Goal: Task Accomplishment & Management: Manage account settings

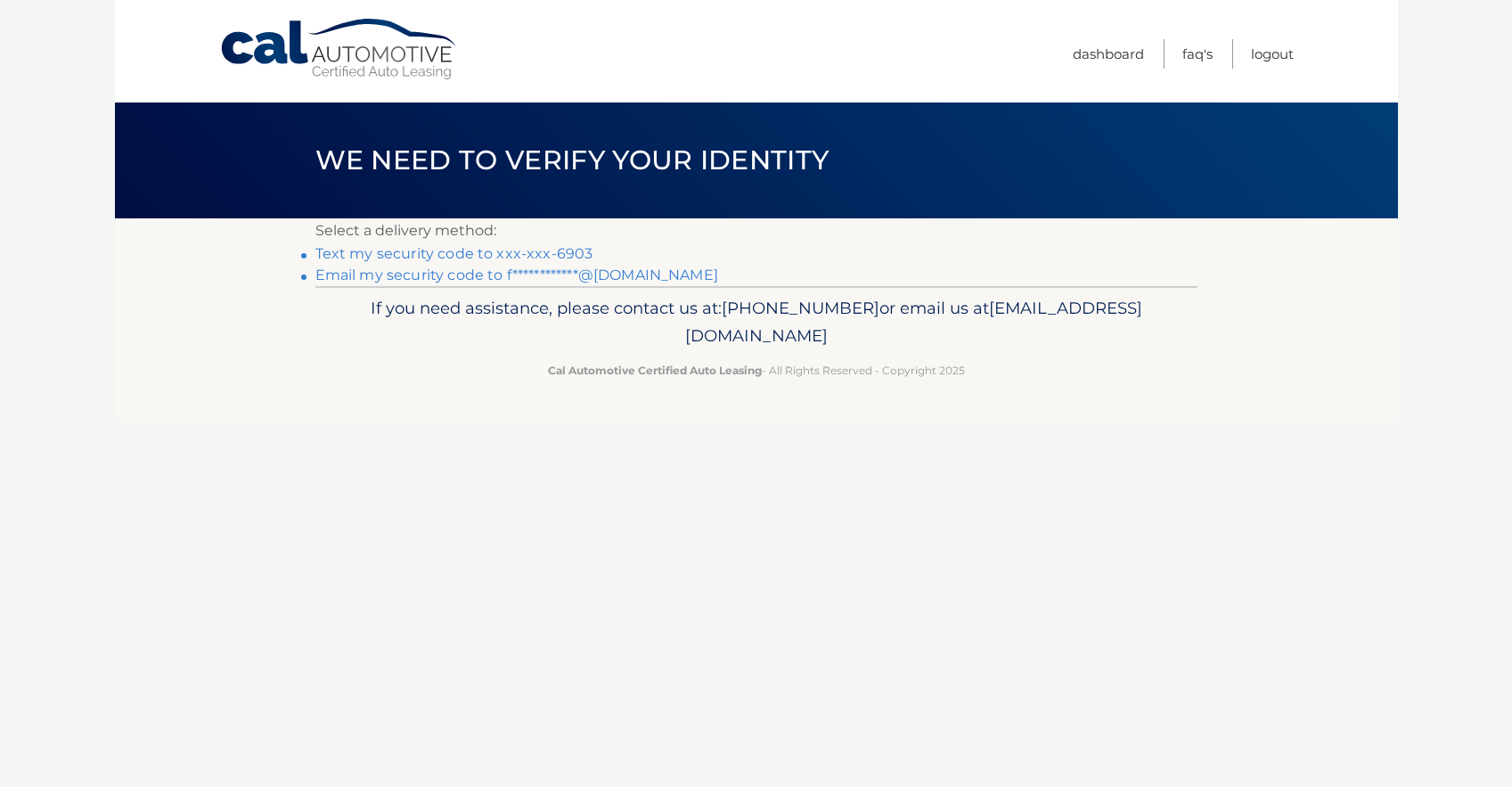
click at [457, 254] on link "Text my security code to xxx-xxx-6903" at bounding box center [454, 254] width 278 height 17
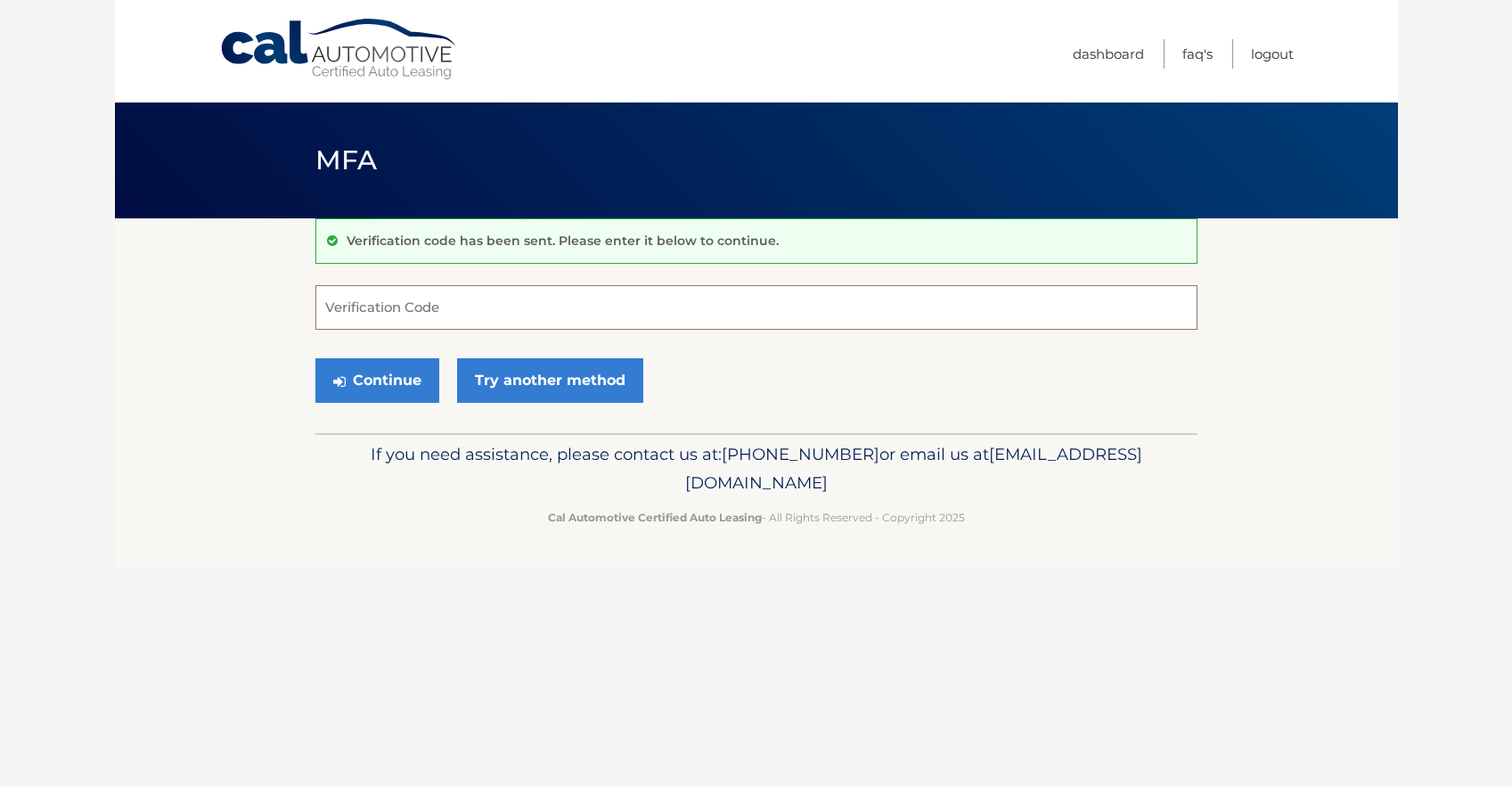
click at [410, 302] on input "Verification Code" at bounding box center [756, 307] width 882 height 44
click at [417, 312] on input "Verification Code" at bounding box center [756, 307] width 882 height 44
click at [457, 296] on input "Verification Code" at bounding box center [756, 307] width 882 height 44
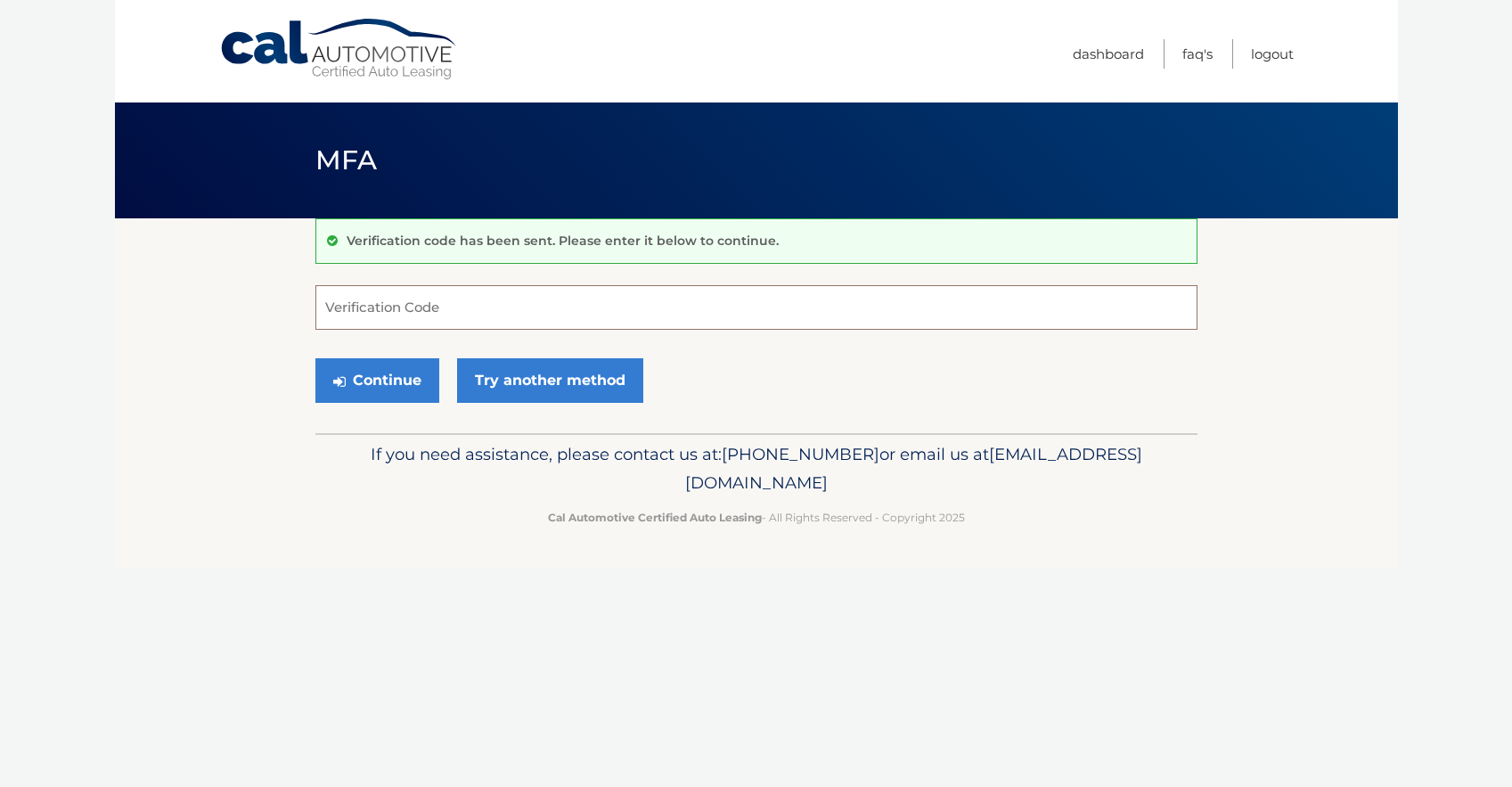
click at [484, 304] on input "Verification Code" at bounding box center [756, 307] width 882 height 44
type input "141652"
click at [315, 358] on button "Continue" at bounding box center [377, 379] width 124 height 44
click at [411, 389] on button "Continue" at bounding box center [377, 379] width 124 height 44
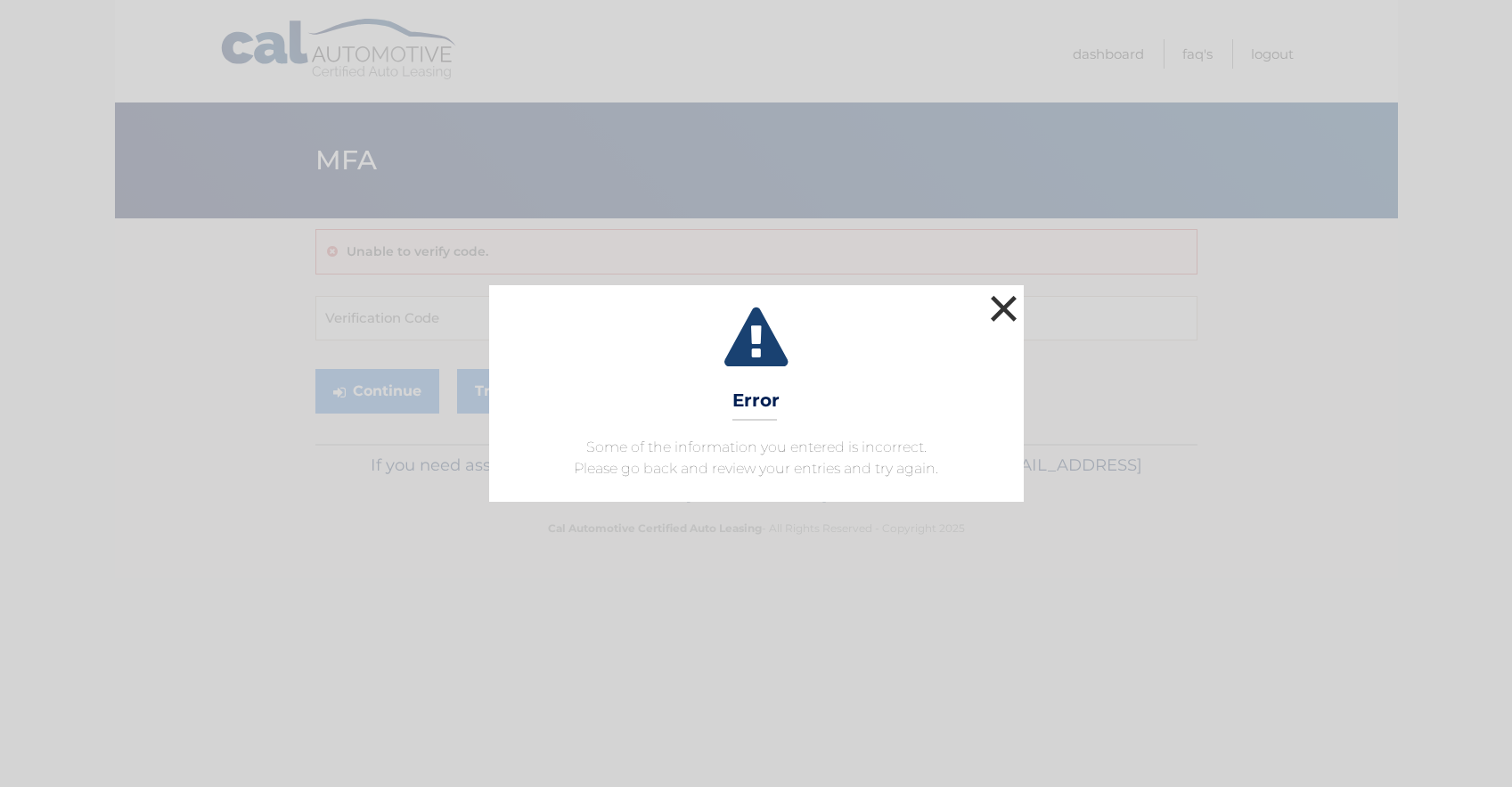
click at [1004, 307] on button "×" at bounding box center [1004, 308] width 35 height 35
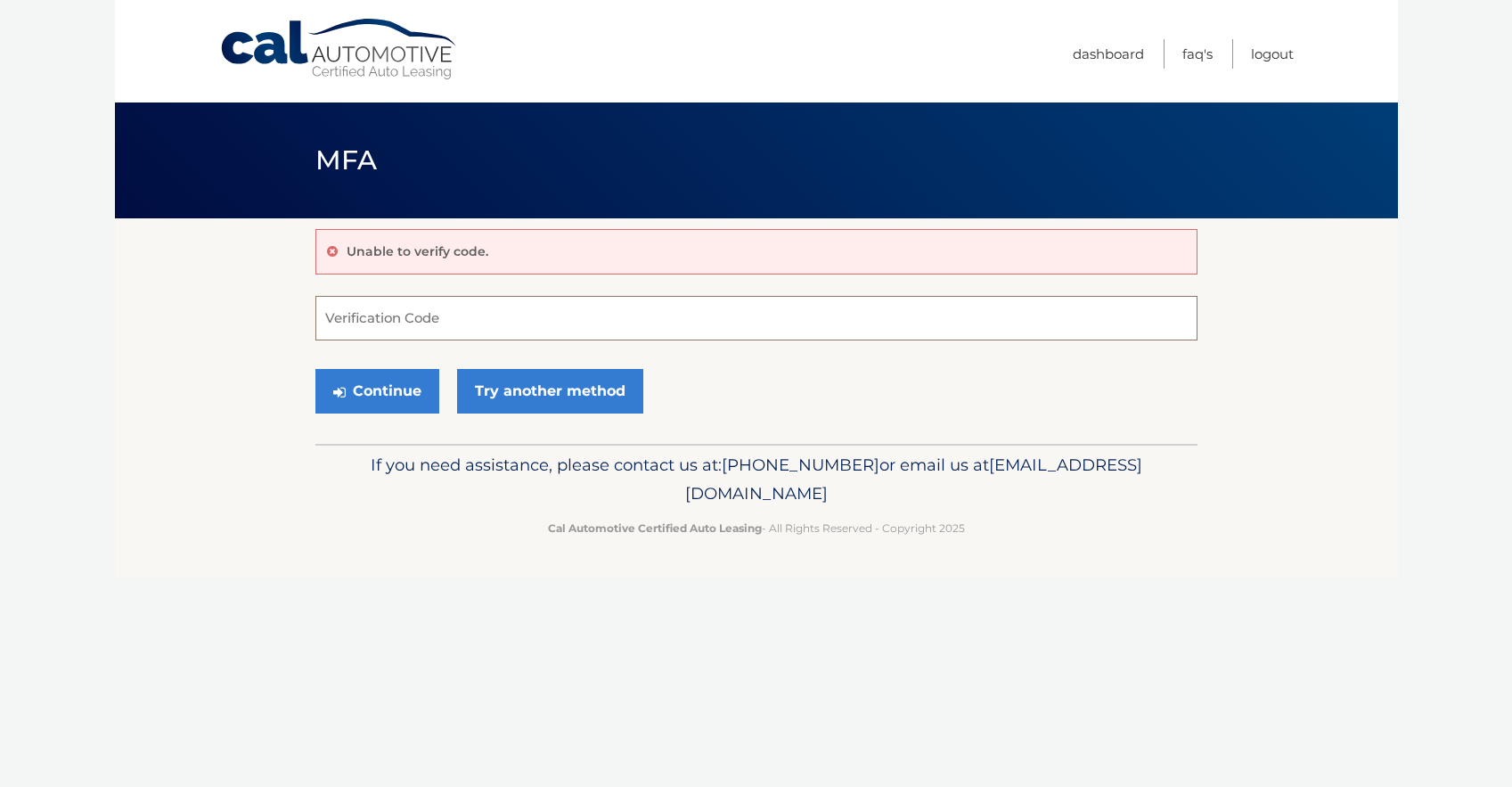
click at [443, 314] on input "Verification Code" at bounding box center [756, 318] width 882 height 44
type input "141652"
click at [405, 390] on button "Continue" at bounding box center [377, 390] width 124 height 44
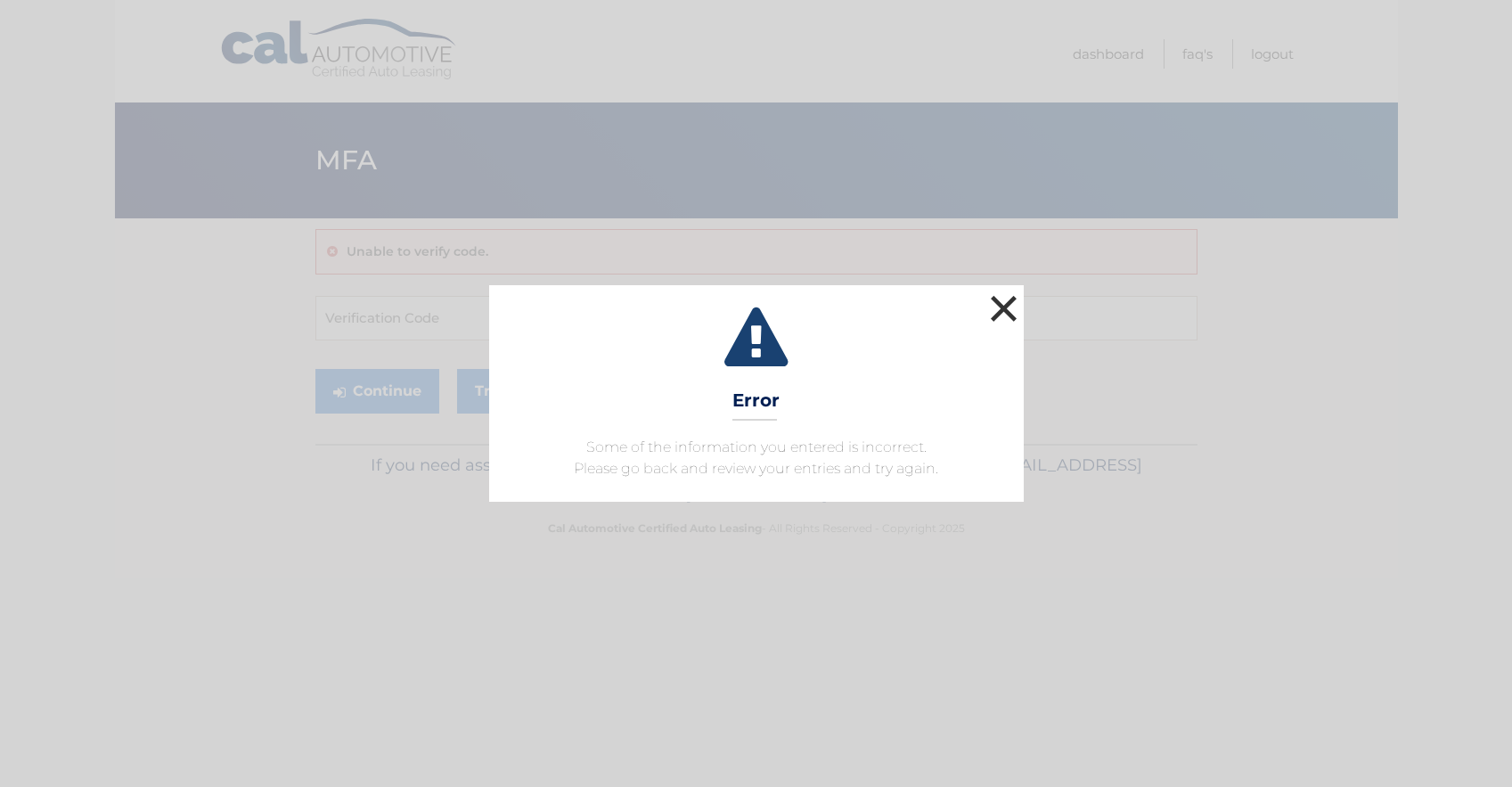
click at [1016, 297] on button "×" at bounding box center [1004, 308] width 35 height 35
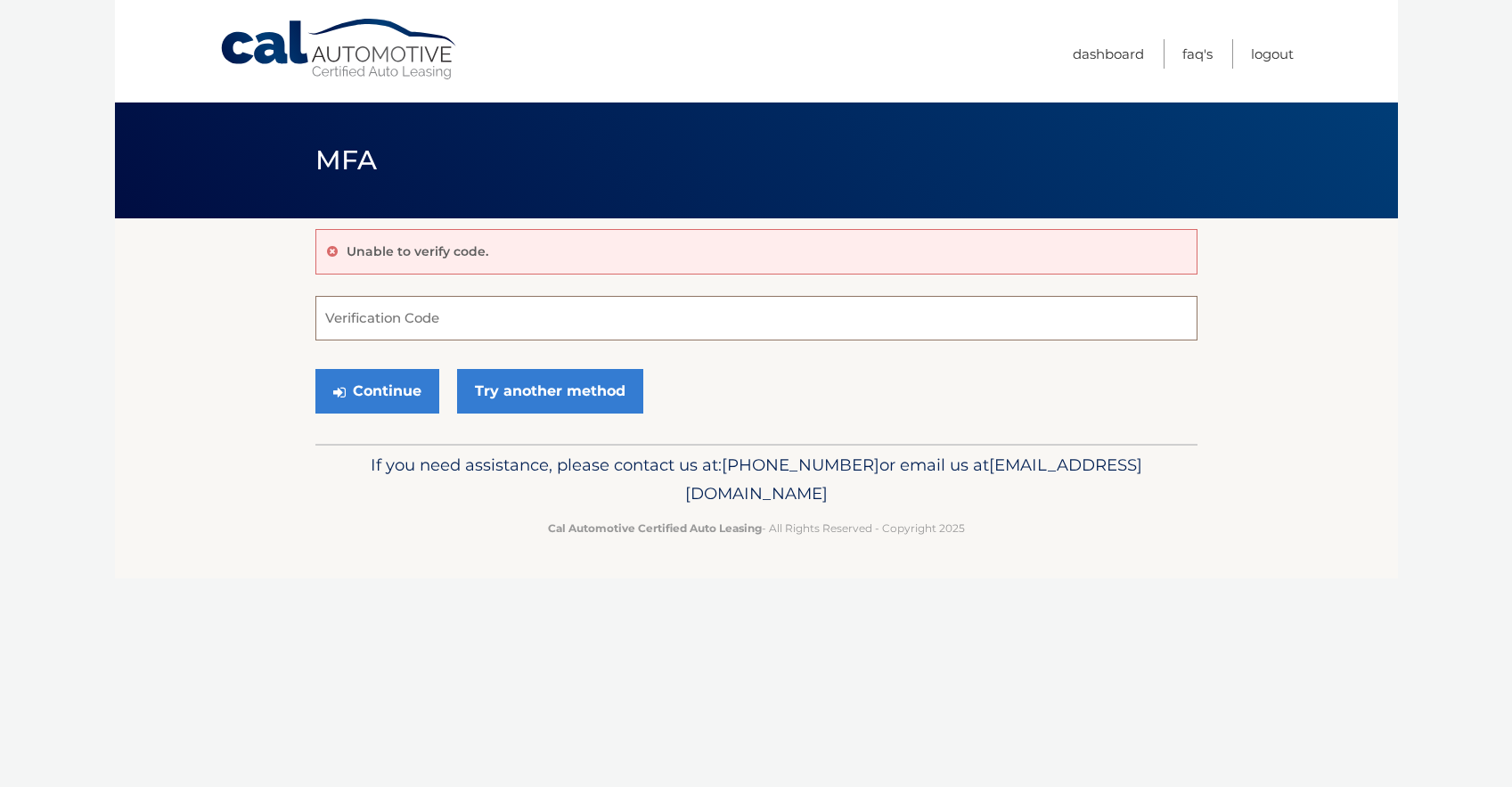
click at [395, 305] on input "Verification Code" at bounding box center [756, 318] width 882 height 44
click at [512, 395] on link "Try another method" at bounding box center [551, 390] width 187 height 44
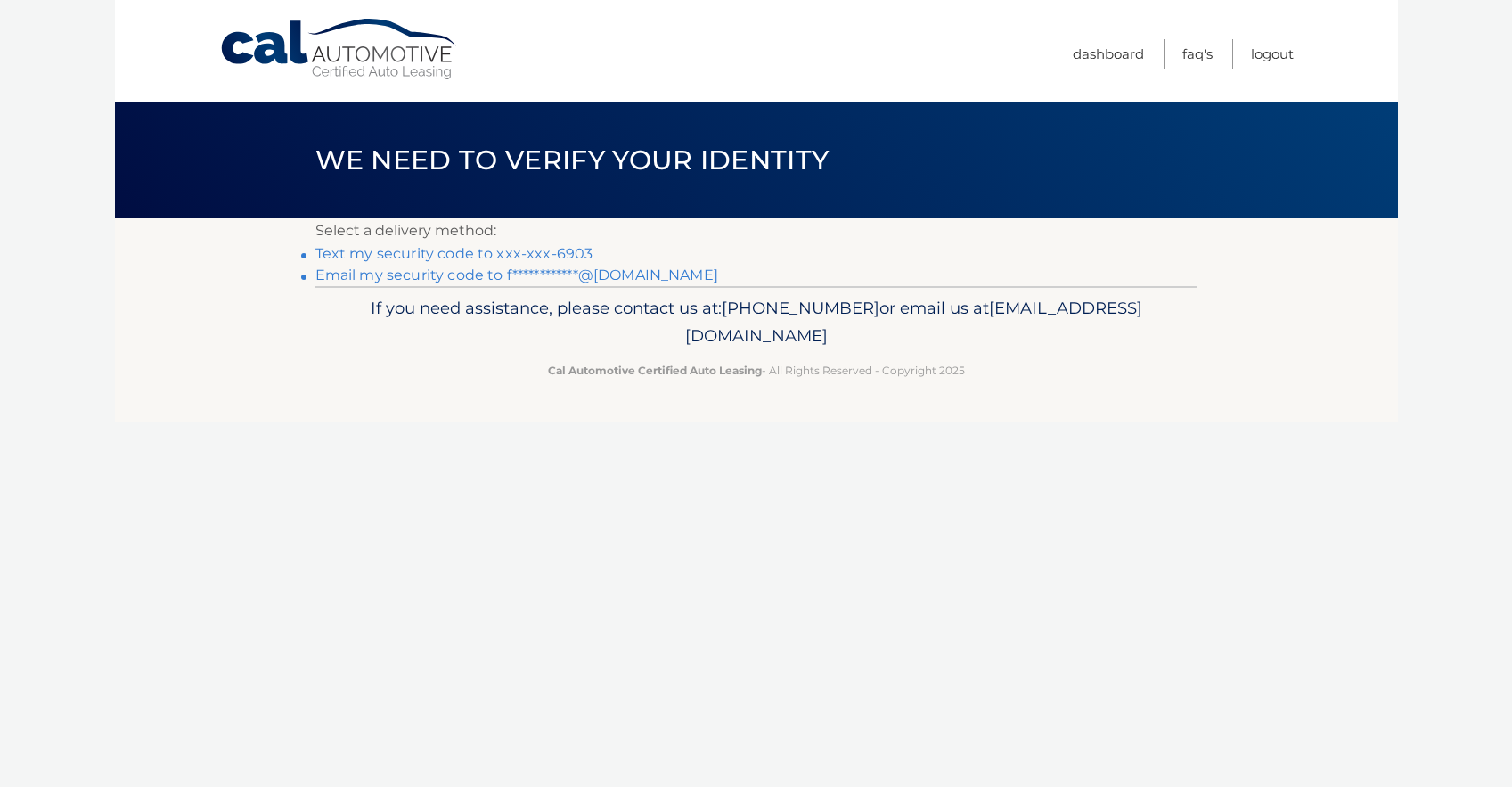
click at [448, 274] on link "**********" at bounding box center [516, 274] width 403 height 17
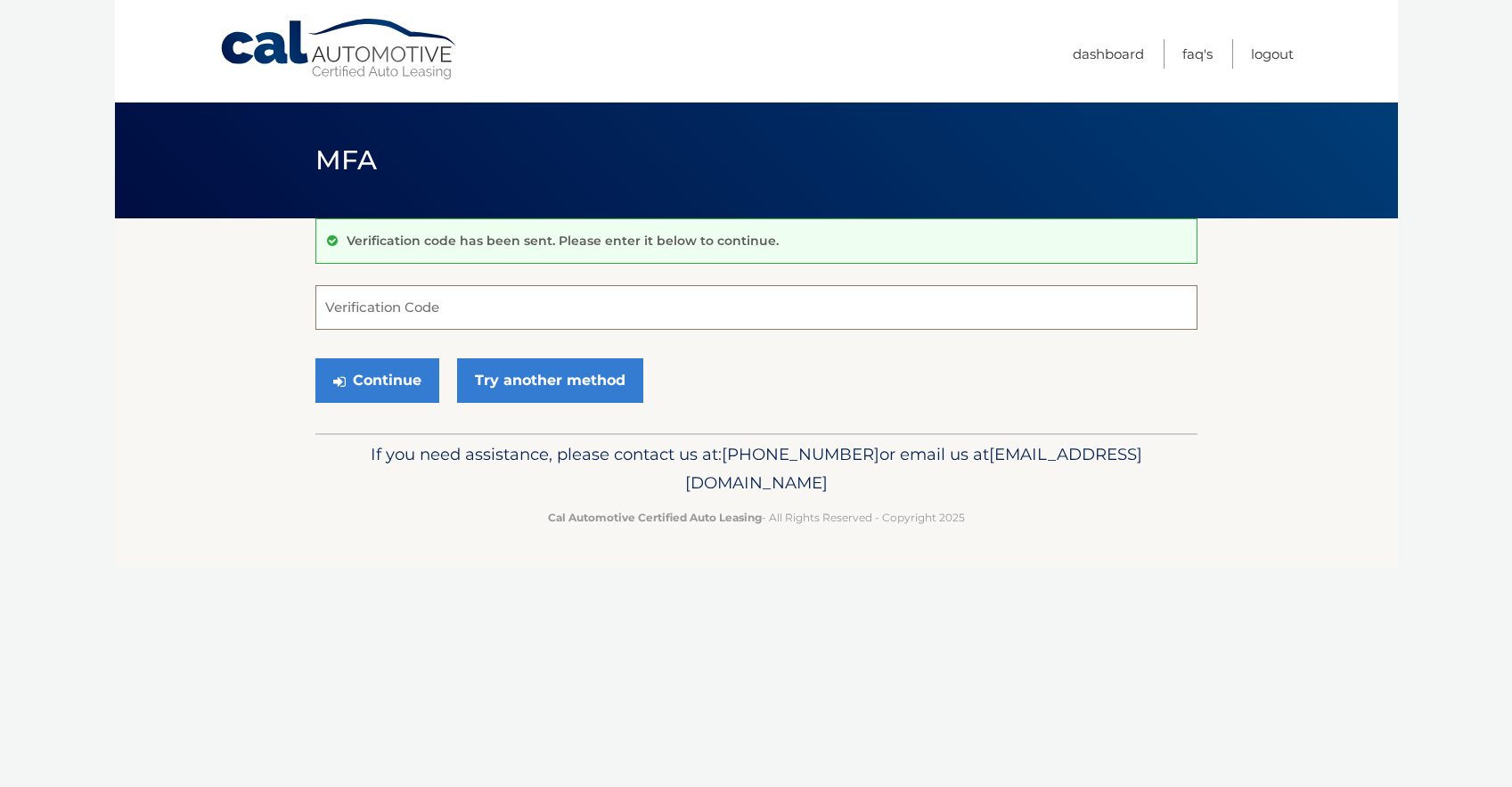
click at [502, 290] on input "Verification Code" at bounding box center [756, 307] width 882 height 44
type input "833820"
click at [323, 377] on button "Continue" at bounding box center [377, 379] width 124 height 44
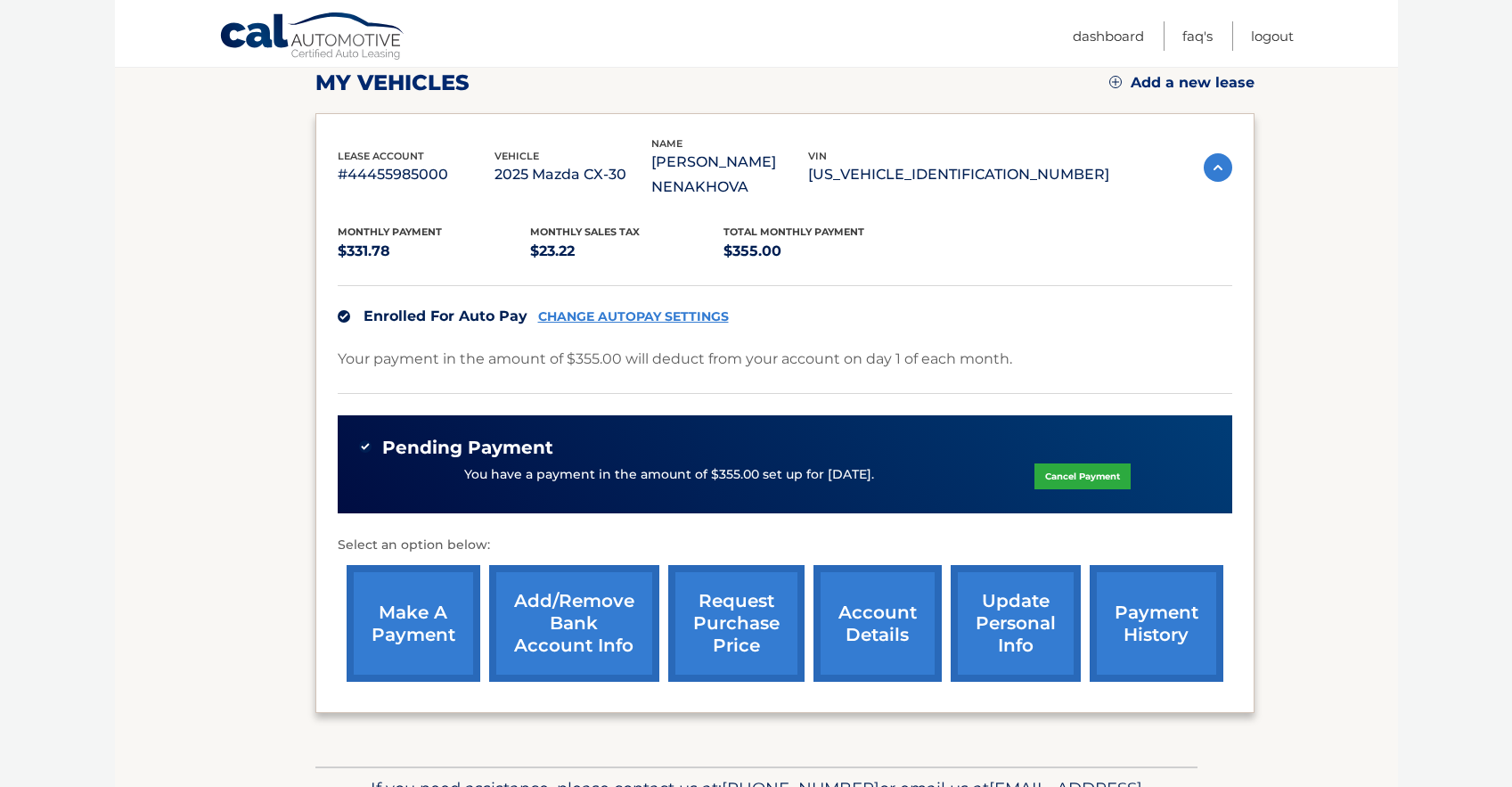
scroll to position [258, 0]
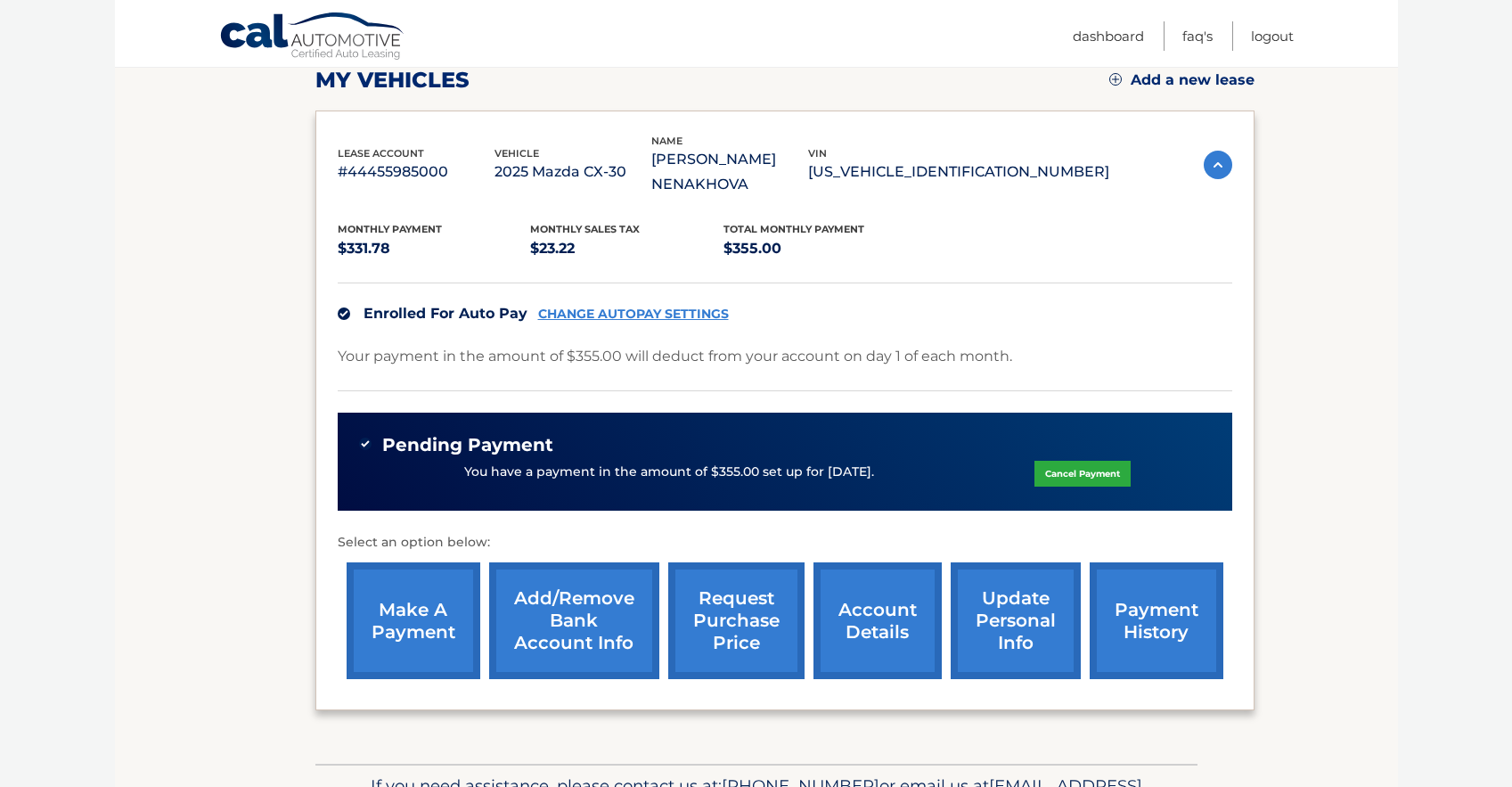
click at [1218, 621] on link "payment history" at bounding box center [1157, 620] width 134 height 117
click at [1190, 606] on link "payment history" at bounding box center [1157, 620] width 134 height 117
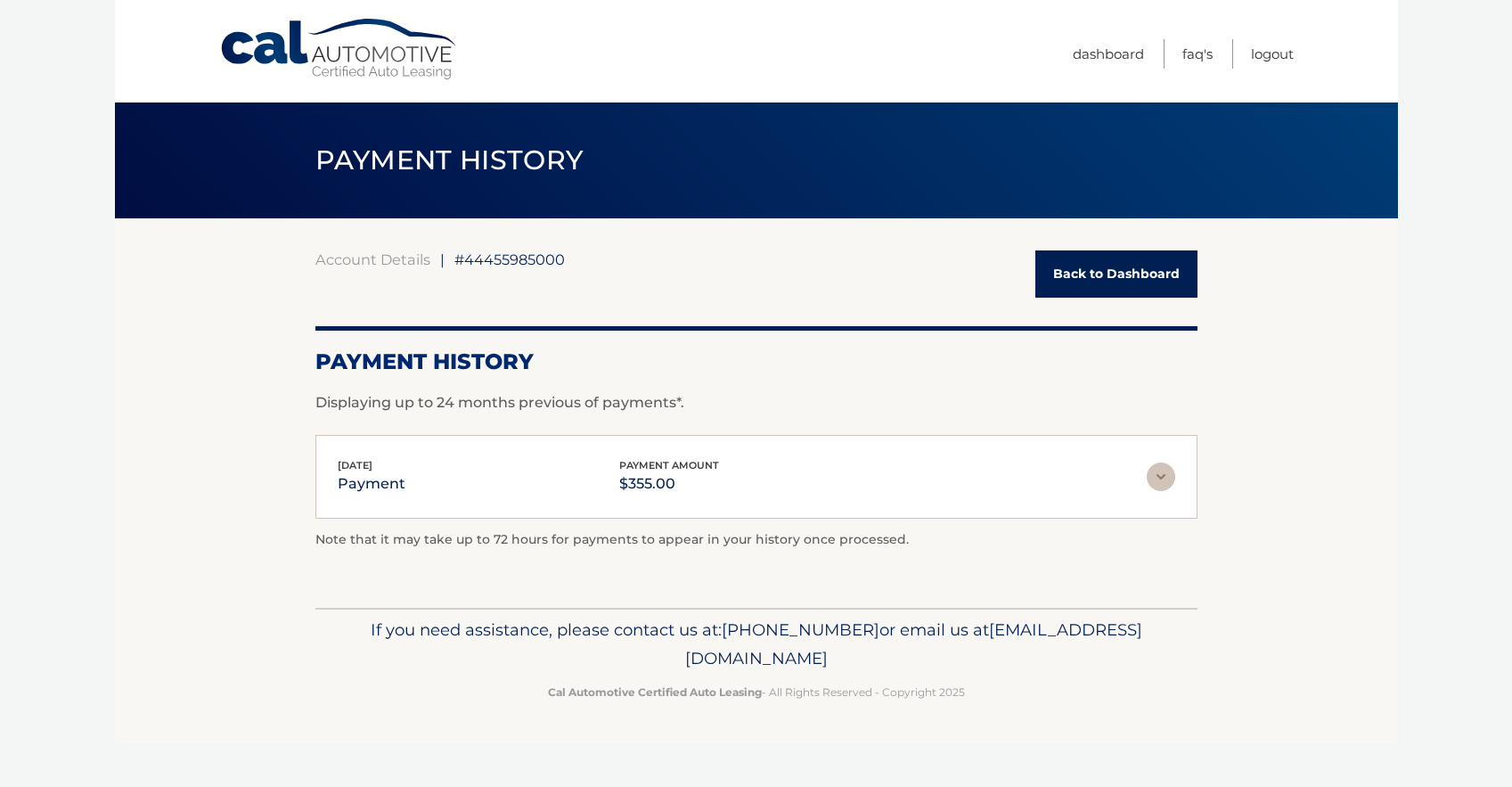
click at [1167, 485] on img at bounding box center [1160, 476] width 28 height 28
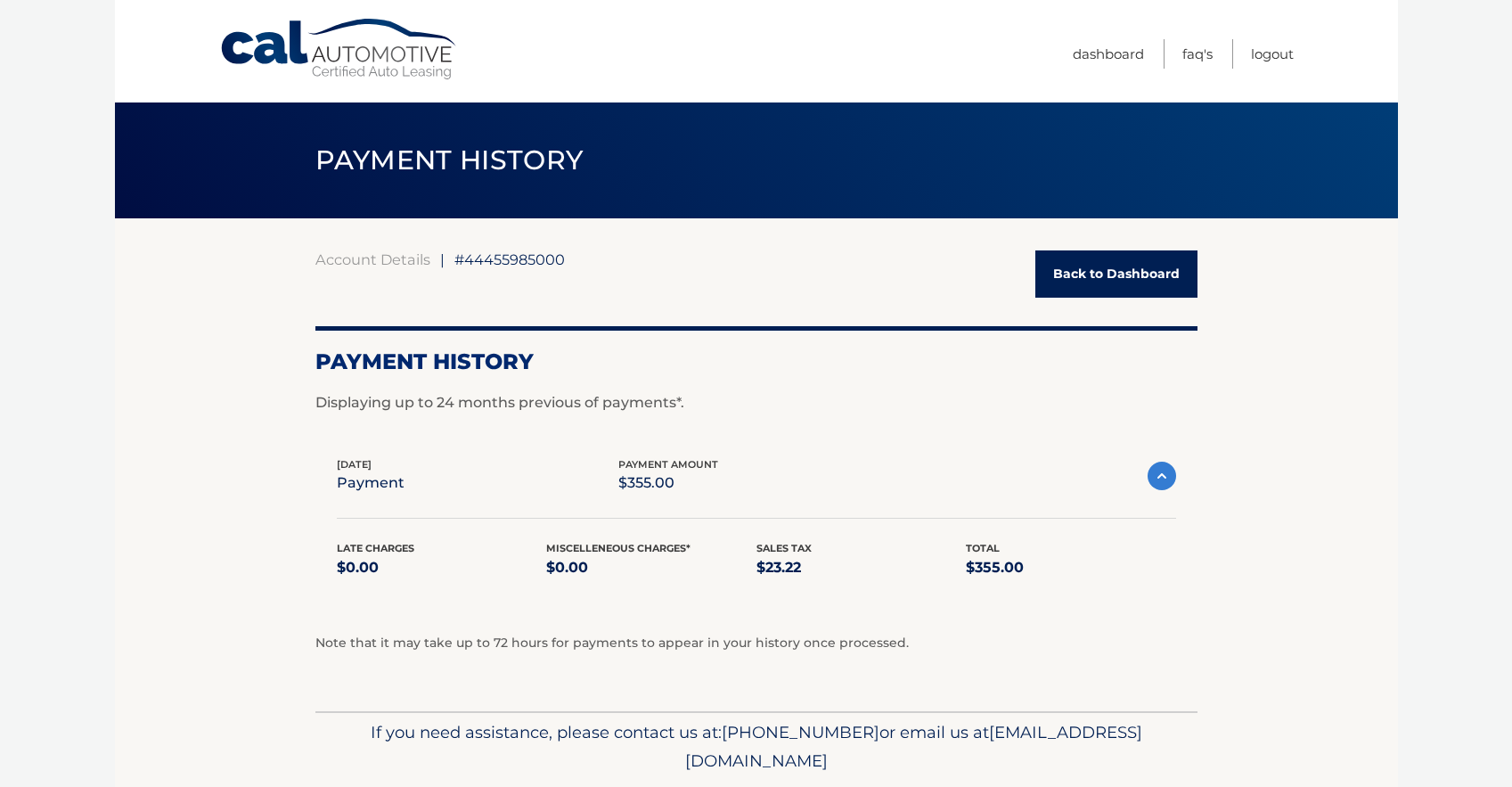
click at [1166, 485] on img at bounding box center [1161, 475] width 28 height 28
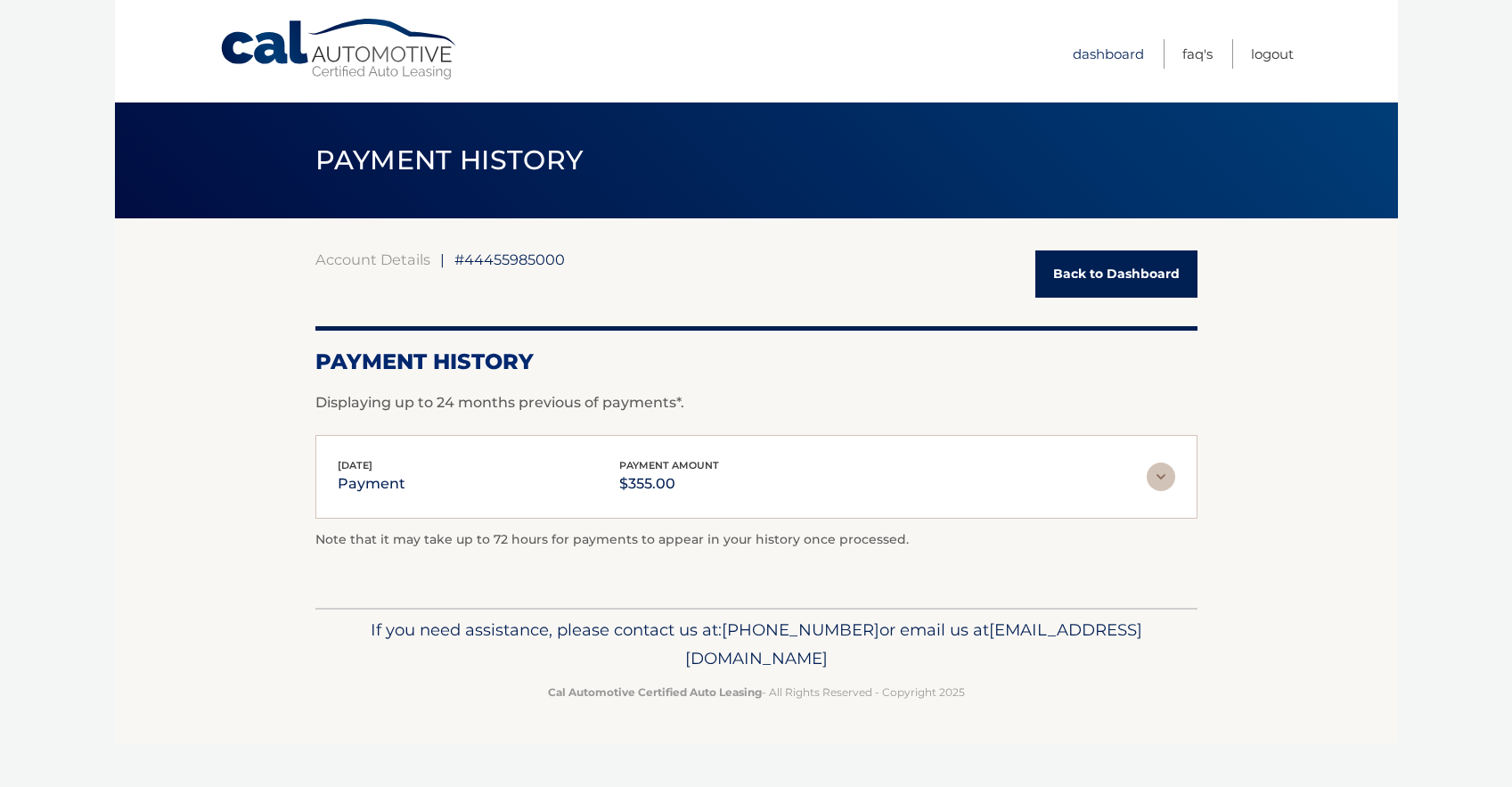
click at [1106, 46] on link "Dashboard" at bounding box center [1108, 53] width 72 height 29
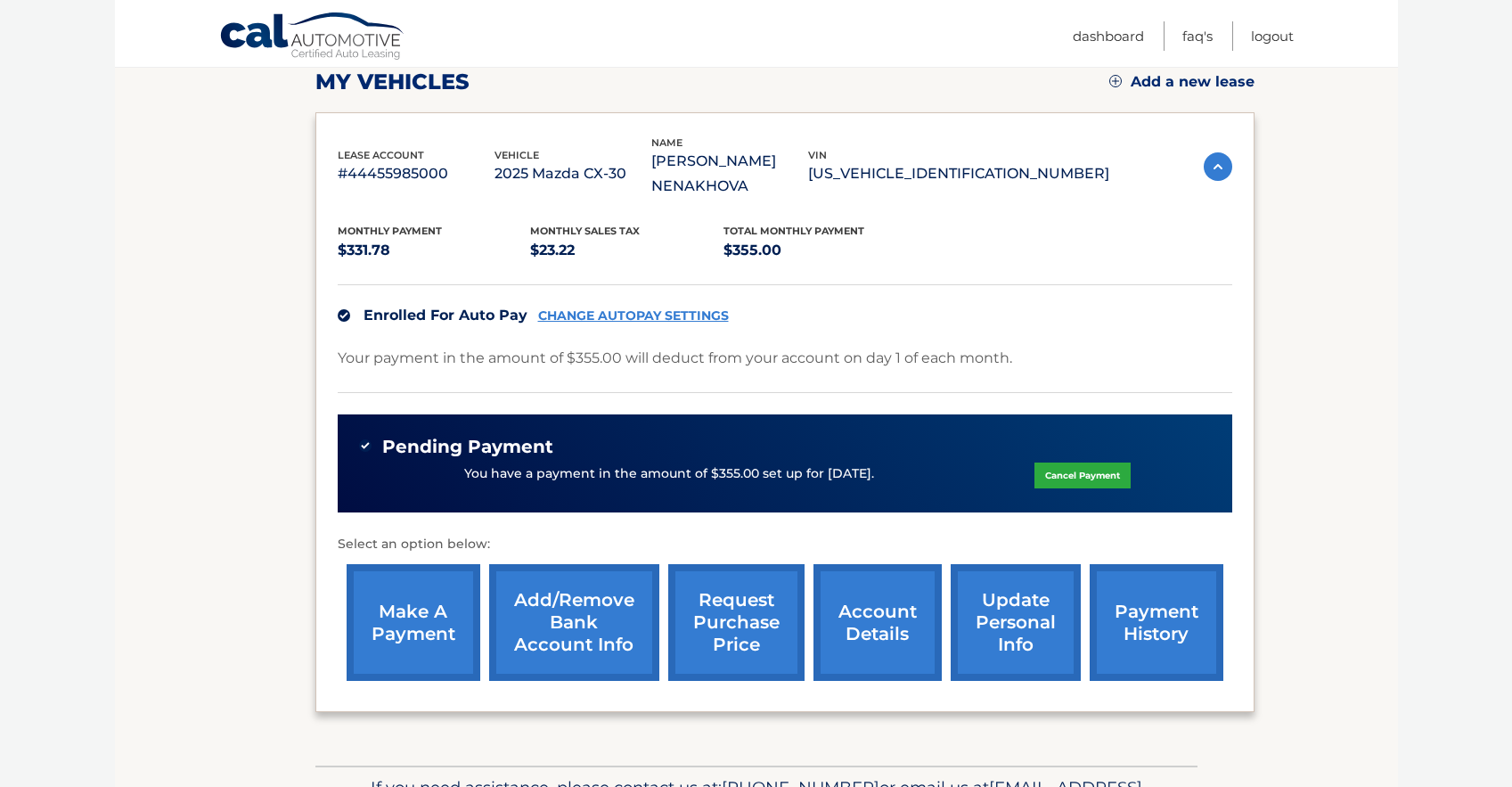
scroll to position [265, 0]
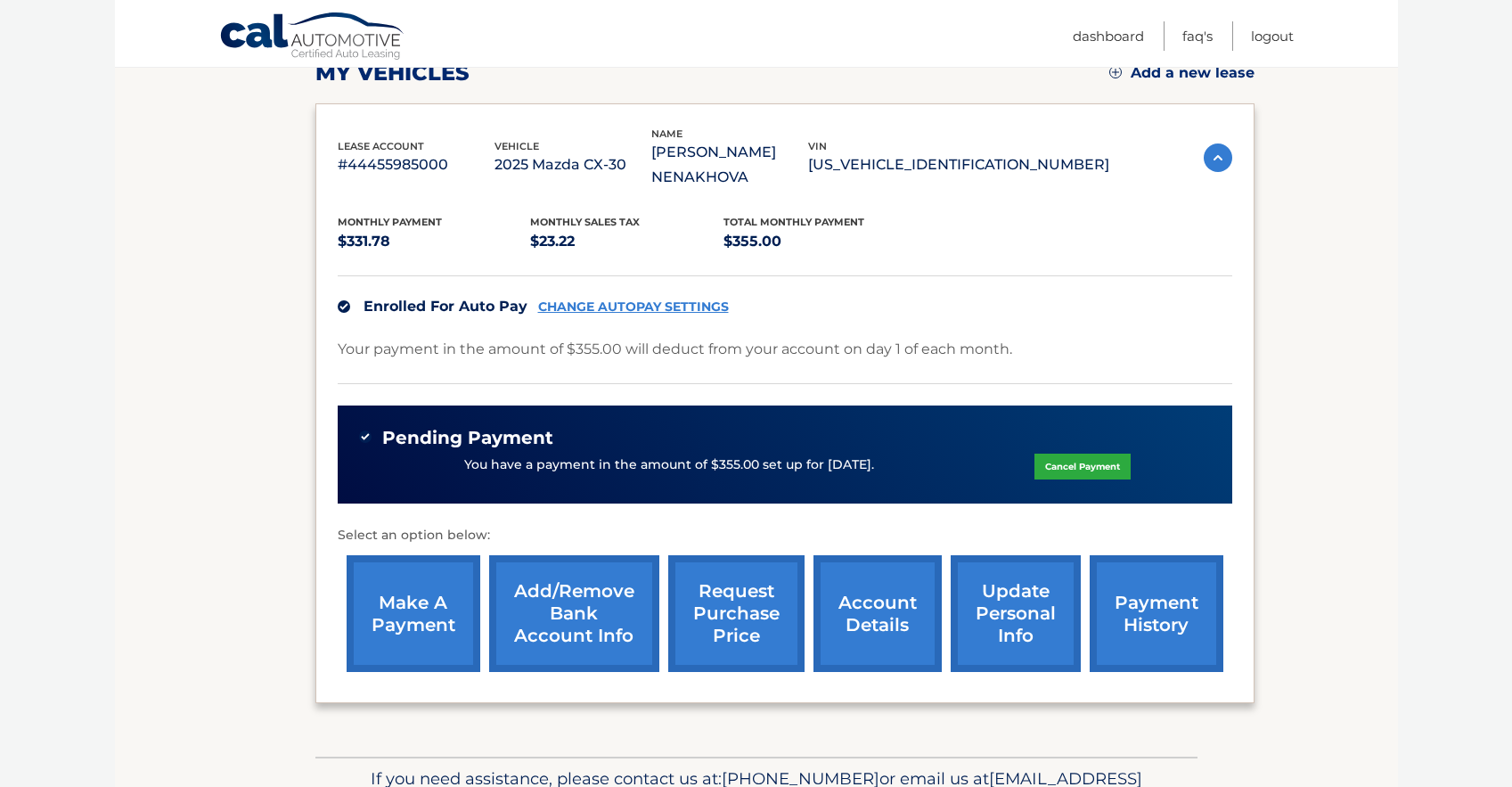
click at [884, 598] on link "account details" at bounding box center [878, 613] width 129 height 117
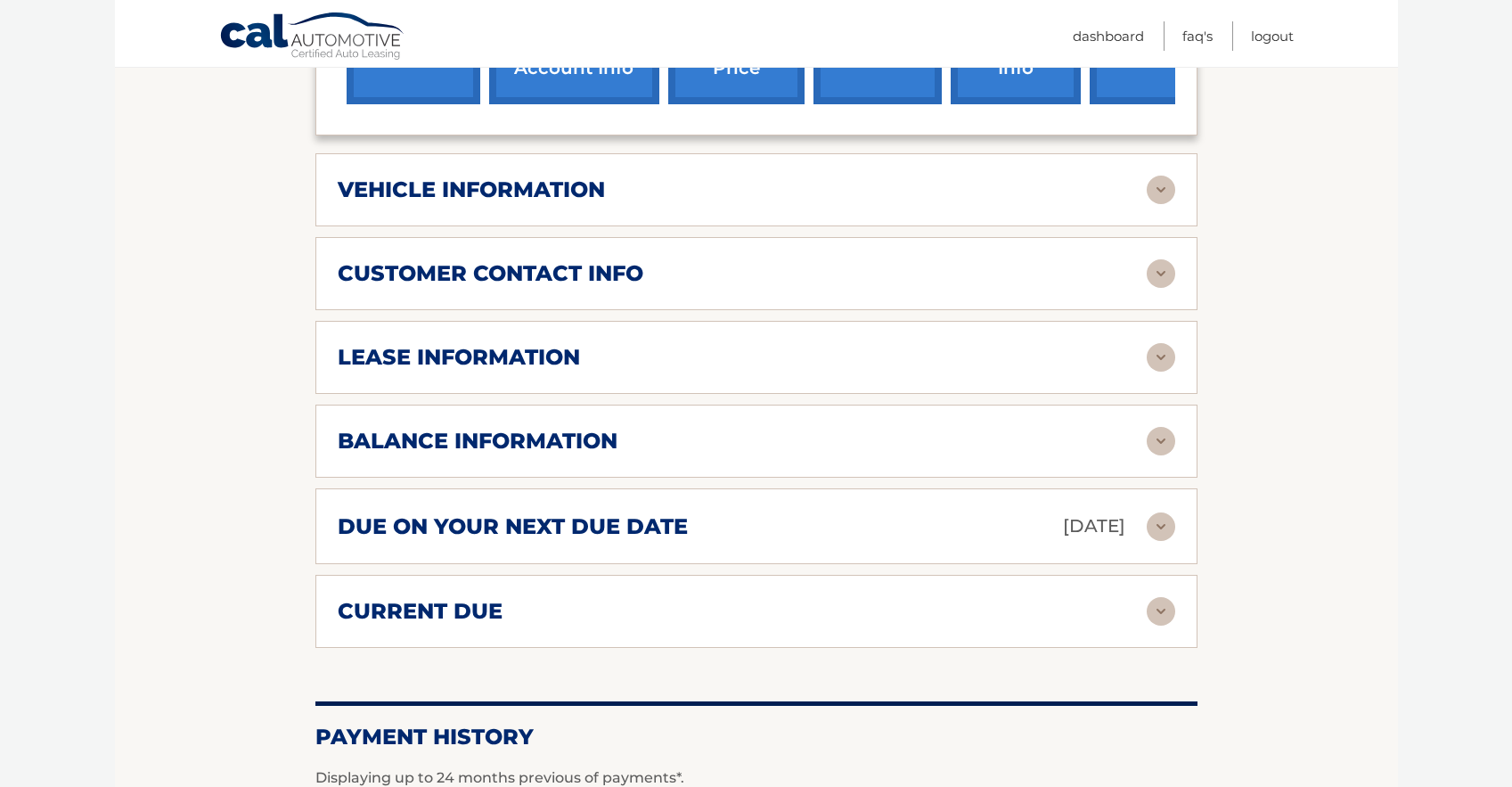
scroll to position [862, 0]
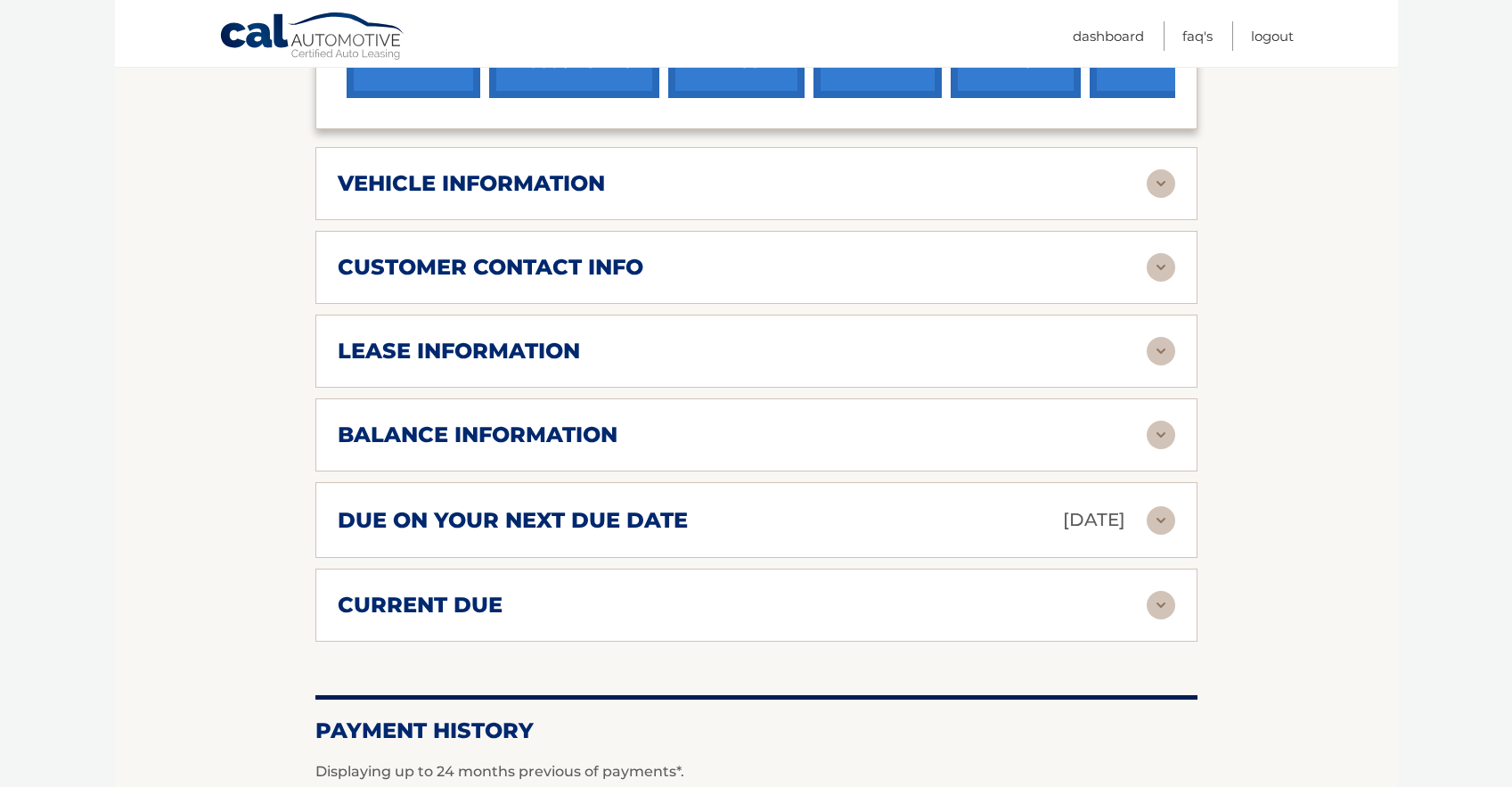
click at [1157, 420] on img at bounding box center [1160, 434] width 28 height 28
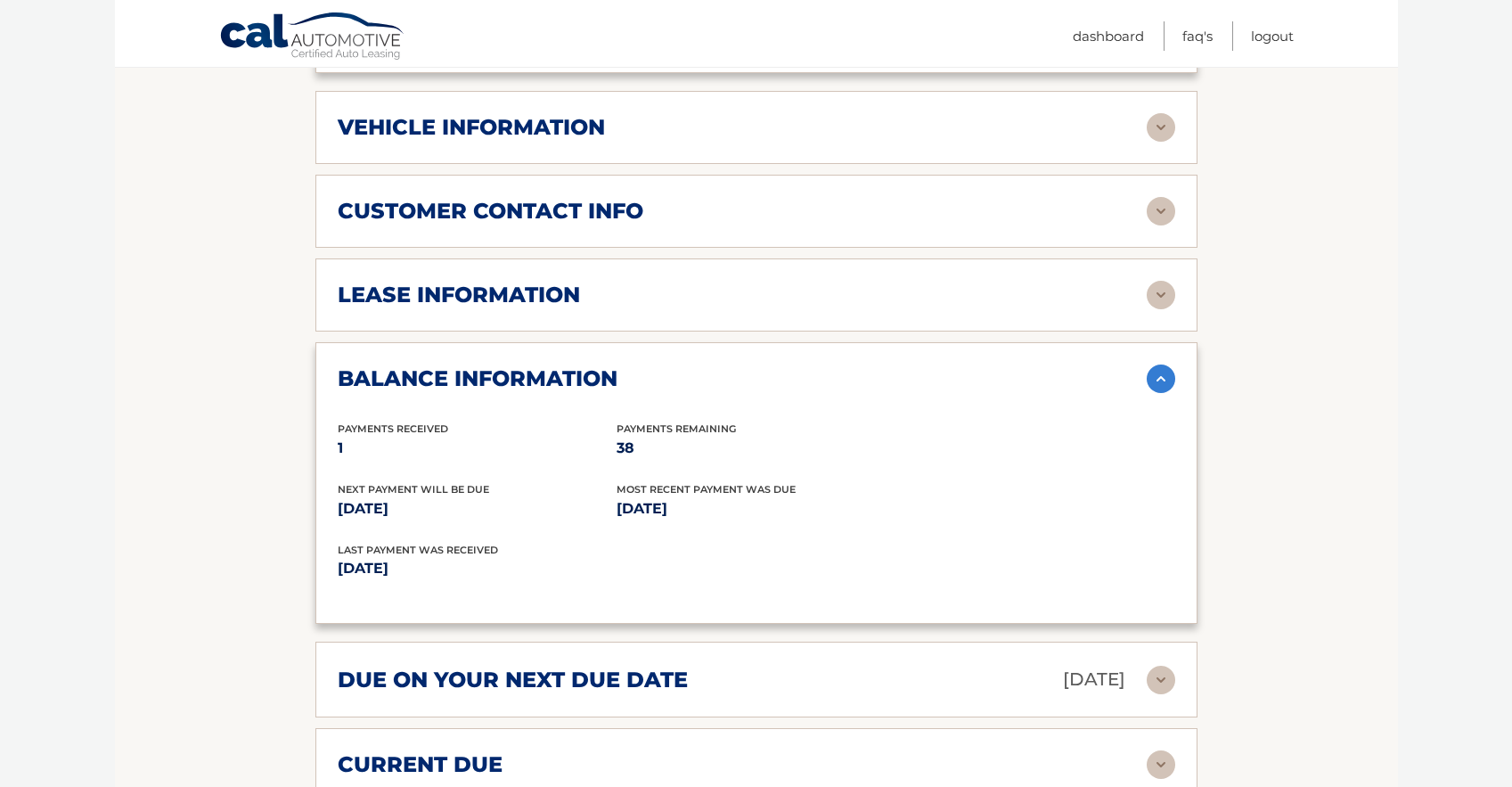
scroll to position [921, 0]
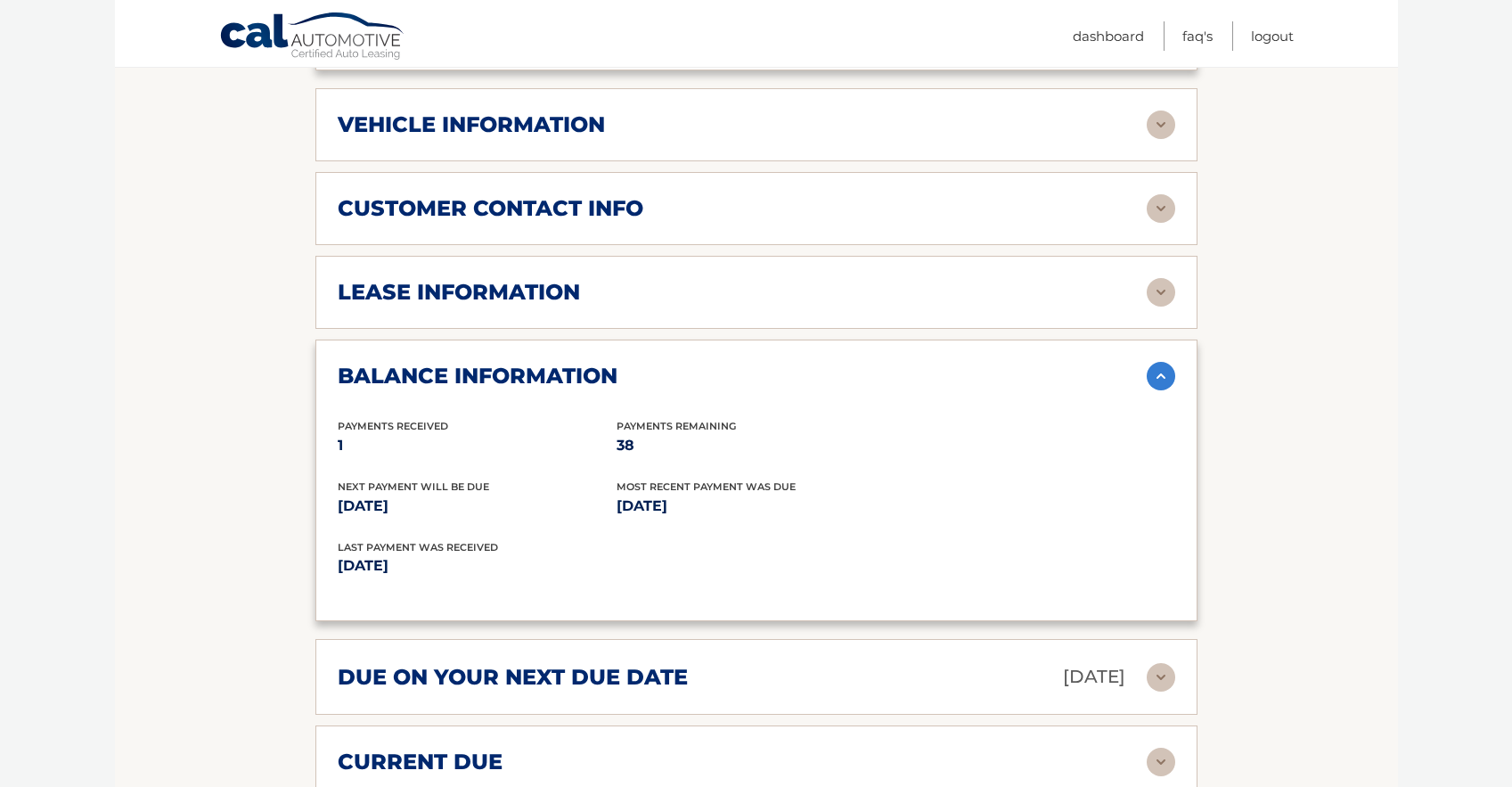
click at [1165, 663] on img at bounding box center [1160, 677] width 28 height 28
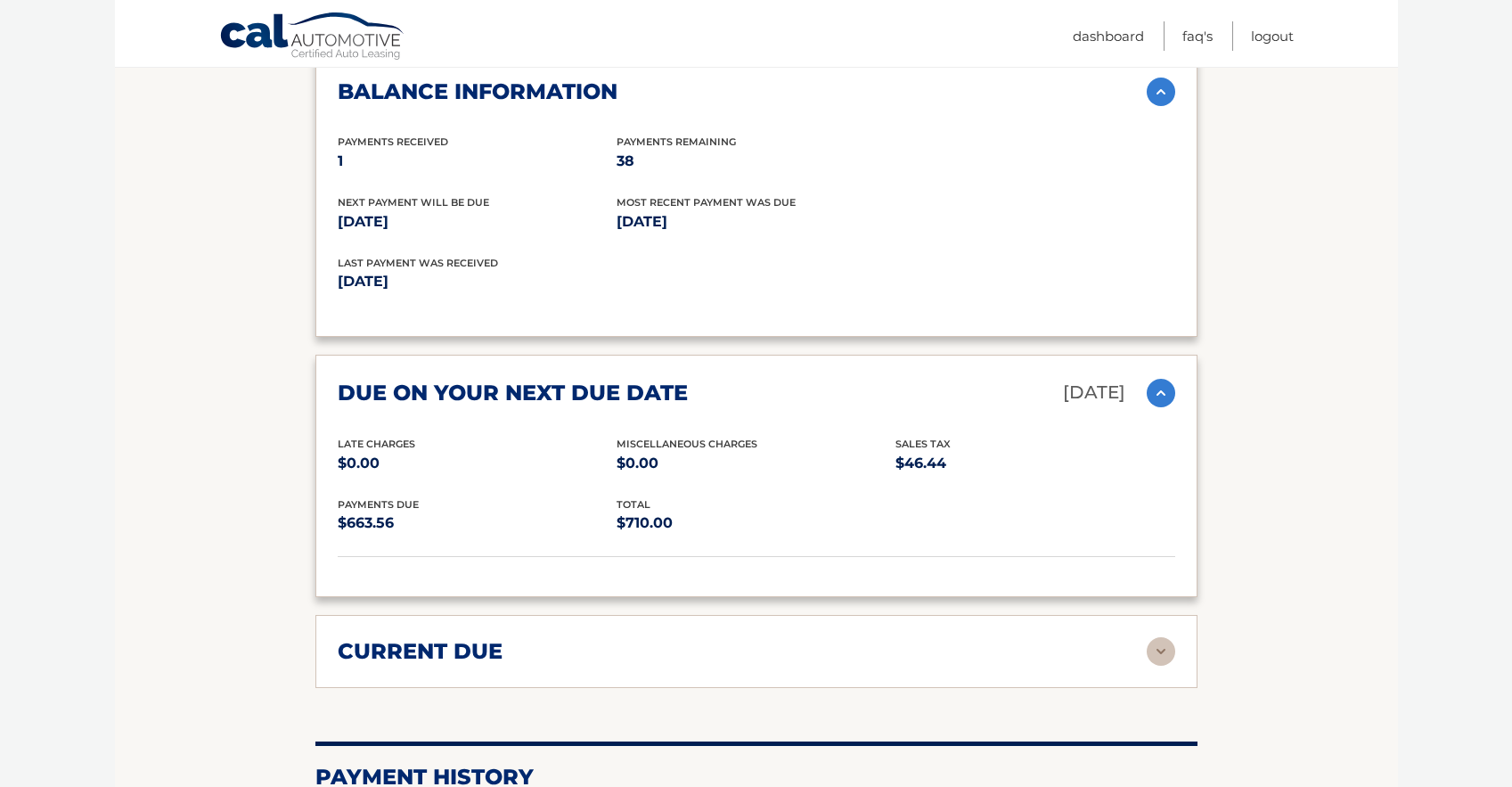
scroll to position [1212, 0]
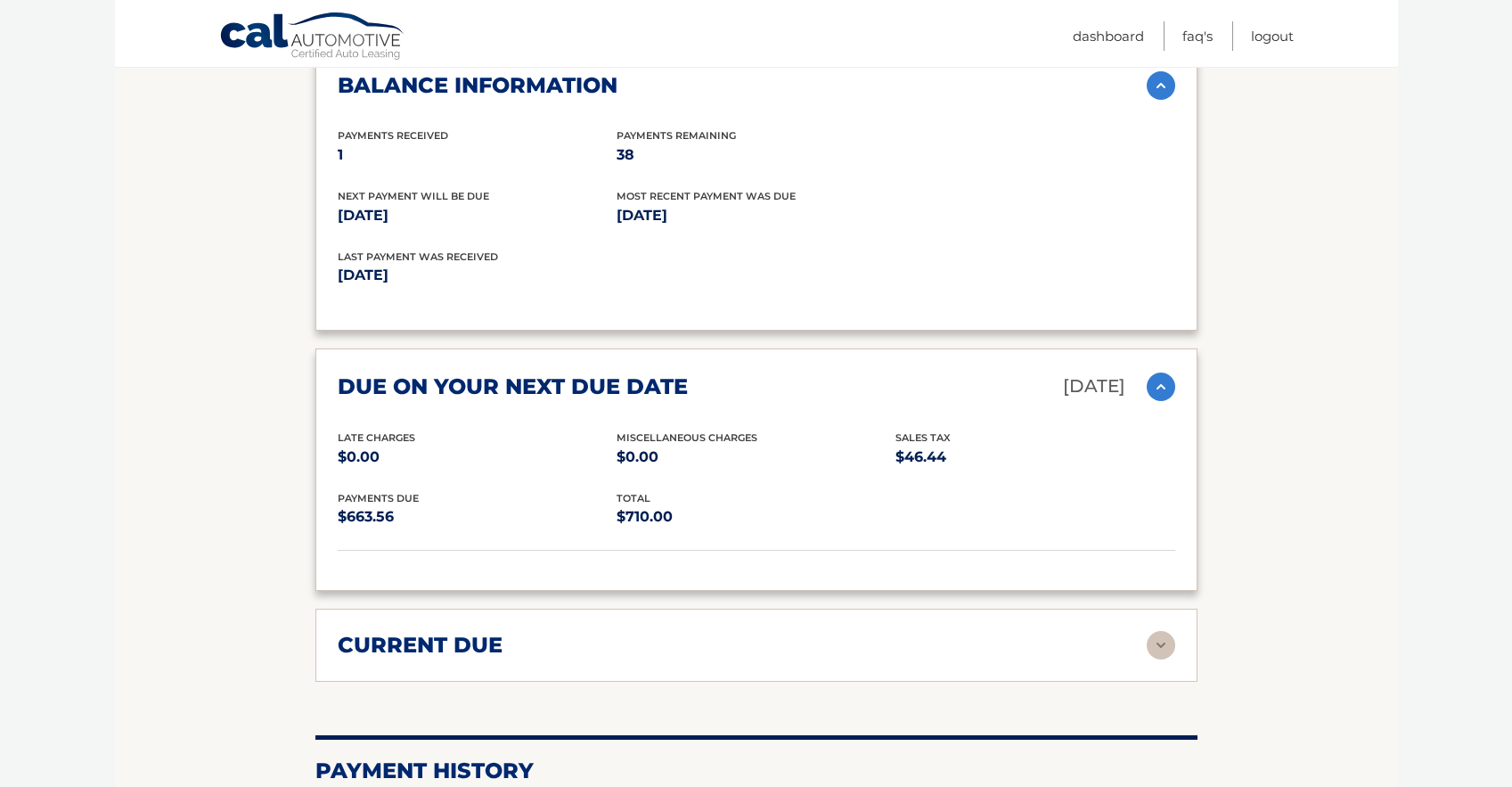
click at [1155, 631] on img at bounding box center [1160, 645] width 28 height 28
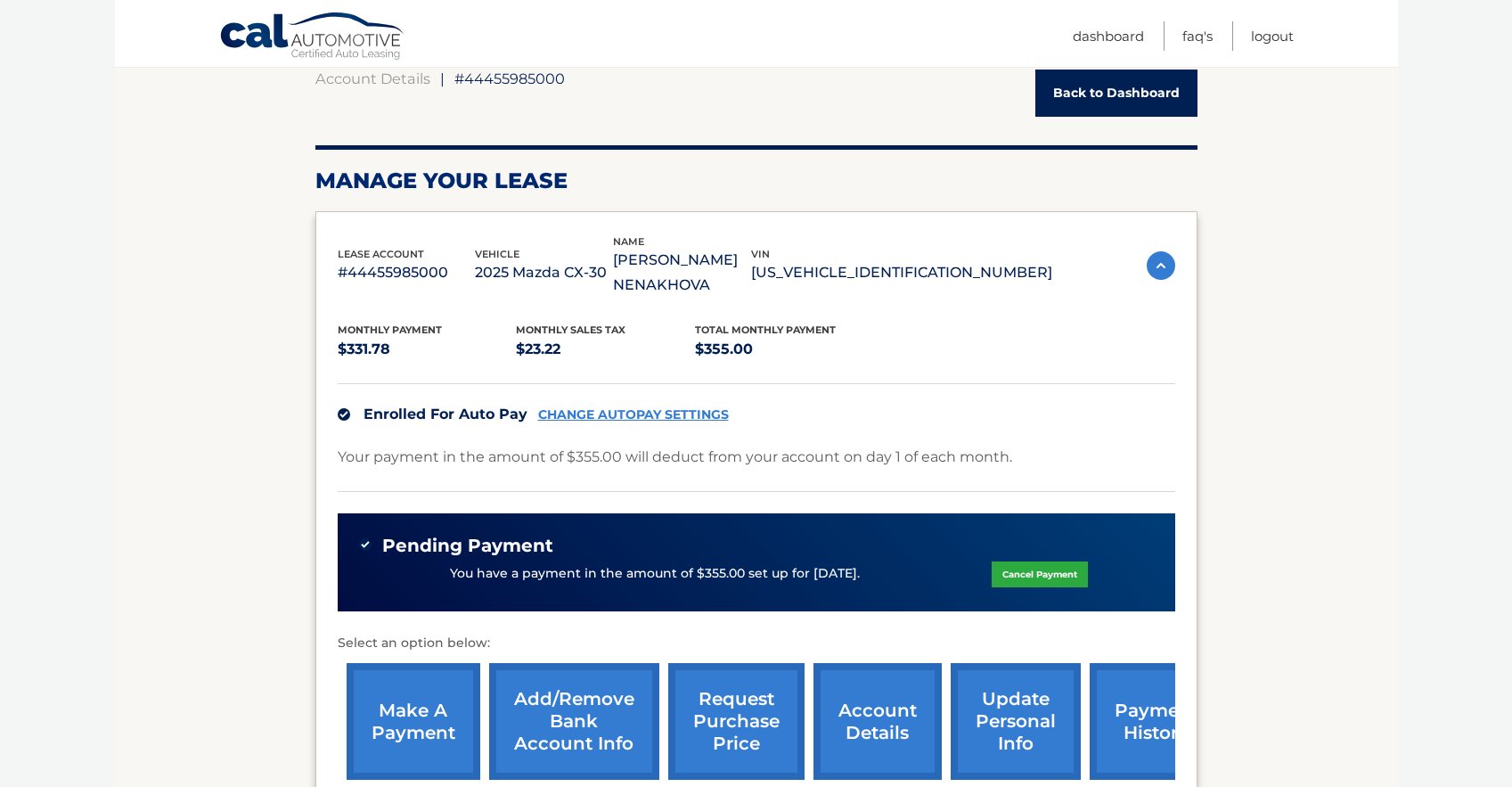
scroll to position [186, 0]
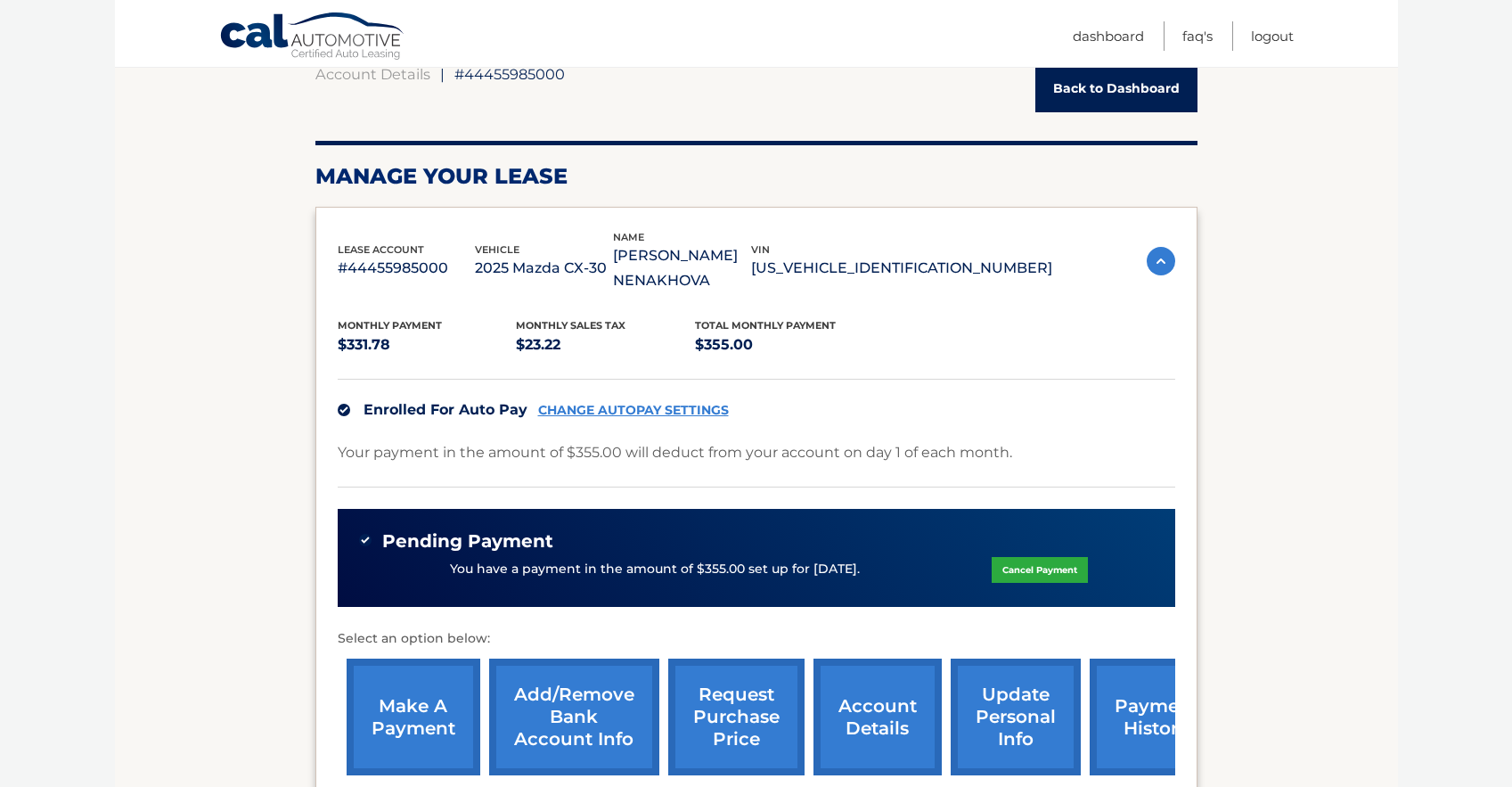
click at [412, 687] on link "make a payment" at bounding box center [414, 716] width 134 height 117
click at [446, 380] on div "Enrolled For Auto Pay CHANGE AUTOPAY SETTINGS" at bounding box center [756, 409] width 838 height 62
click at [1457, 203] on body "Cal Automotive Menu Dashboard FAQ's Logout ← |" at bounding box center [756, 207] width 1512 height 787
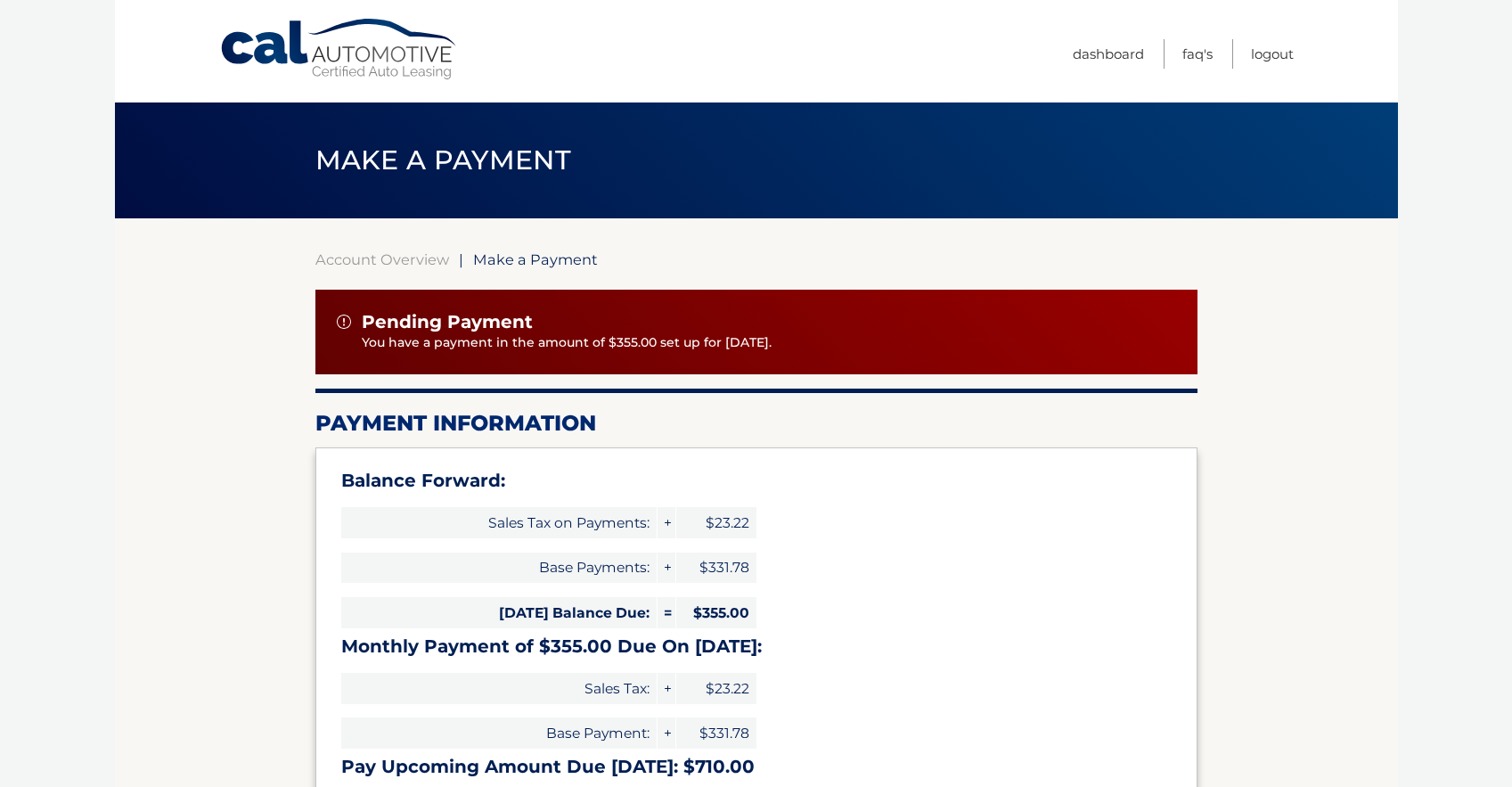
select select "OWYzZTdjMGUtMGMxOC00OWE2LTlkZDctYWFkMjFkMzM1NTZm"
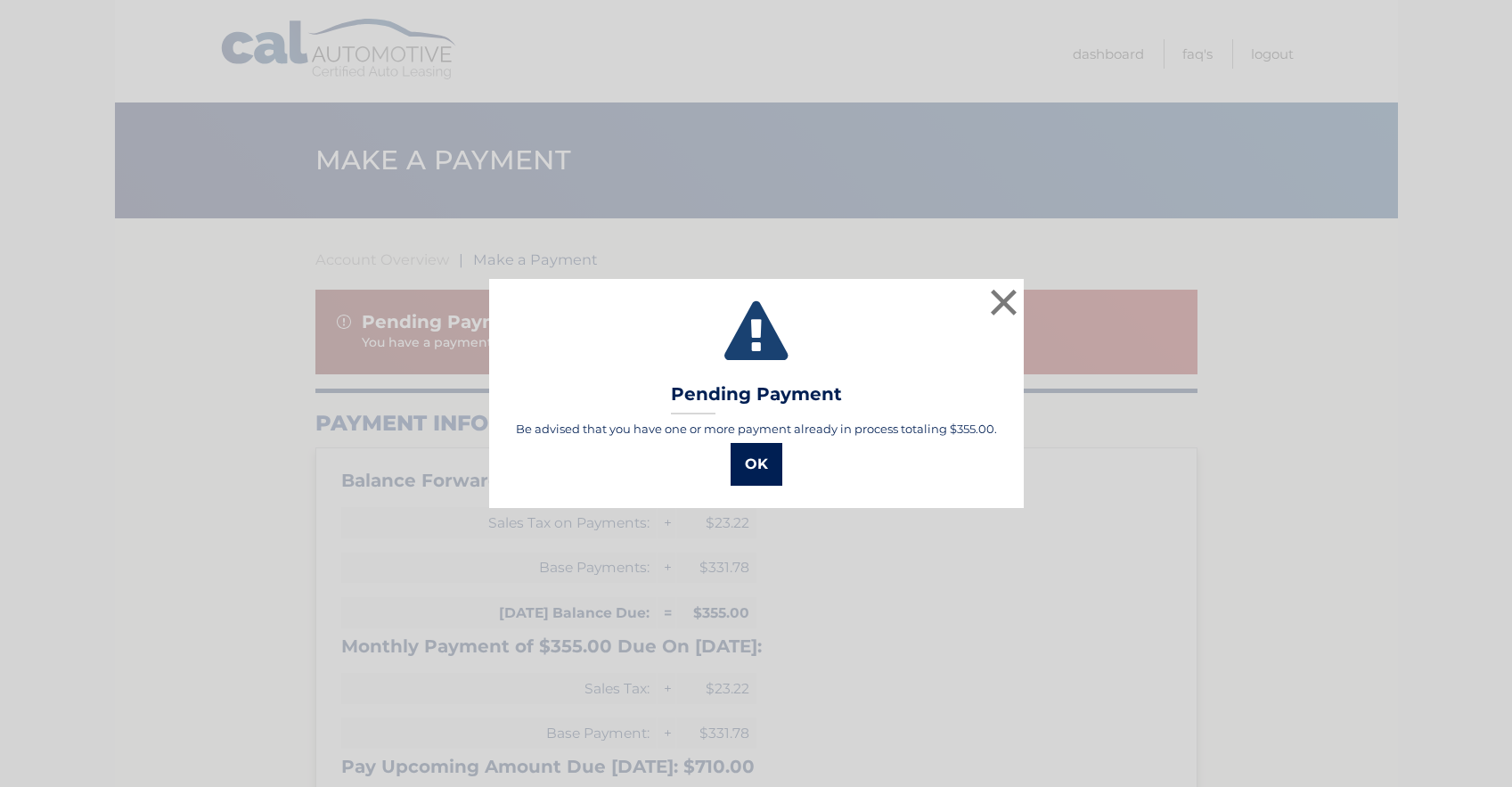
click at [764, 464] on button "OK" at bounding box center [756, 464] width 52 height 43
